Goal: Information Seeking & Learning: Learn about a topic

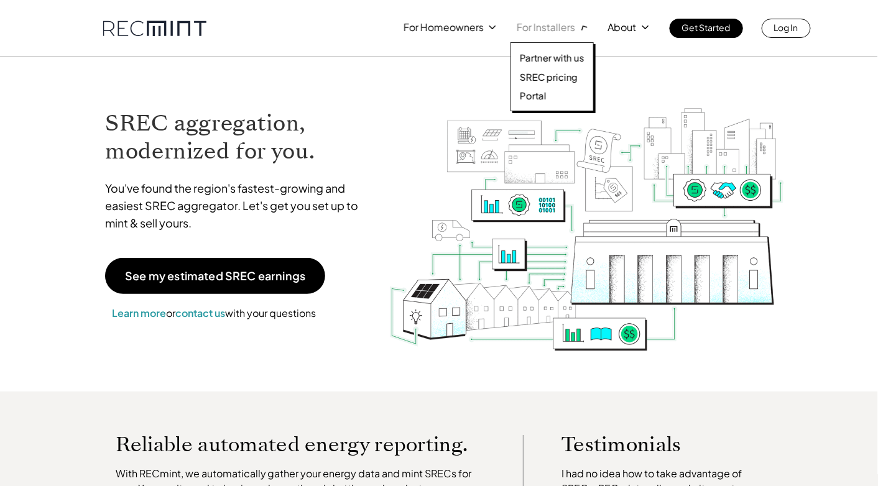
click at [550, 30] on p "For Installers" at bounding box center [546, 27] width 58 height 17
click at [558, 79] on p "SREC pricing" at bounding box center [549, 77] width 58 height 12
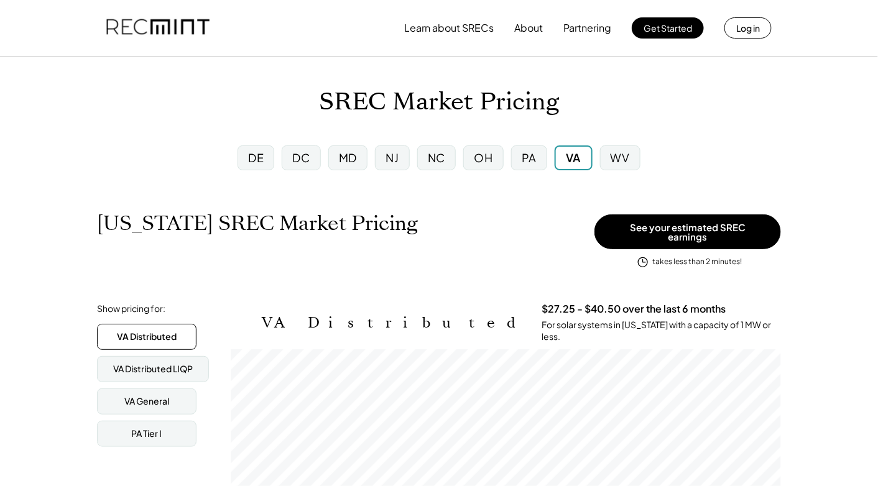
scroll to position [205, 550]
click at [361, 159] on div "MD" at bounding box center [347, 158] width 39 height 25
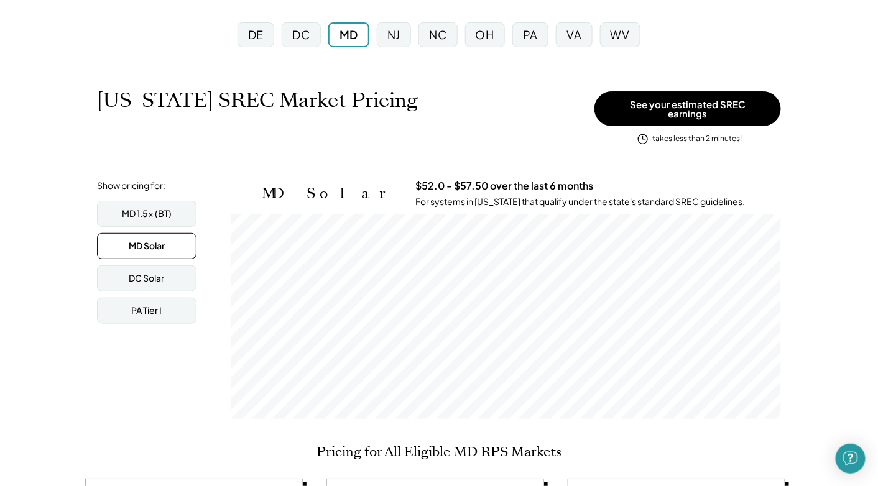
scroll to position [124, 0]
